Goal: Find specific page/section: Find specific page/section

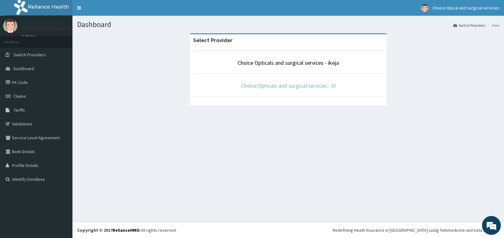
click at [294, 88] on link "Choice Opticals and surgical services - VI" at bounding box center [288, 85] width 95 height 7
click at [20, 112] on span "Tariffs" at bounding box center [19, 110] width 11 height 6
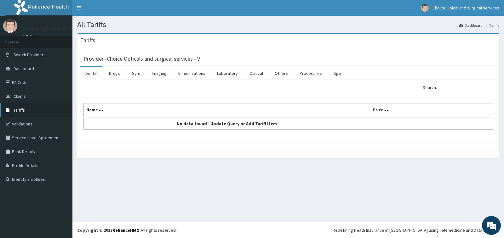
click at [37, 112] on link "Tariffs" at bounding box center [36, 110] width 72 height 14
click at [115, 74] on link "Drugs" at bounding box center [114, 73] width 21 height 13
